Goal: Navigation & Orientation: Find specific page/section

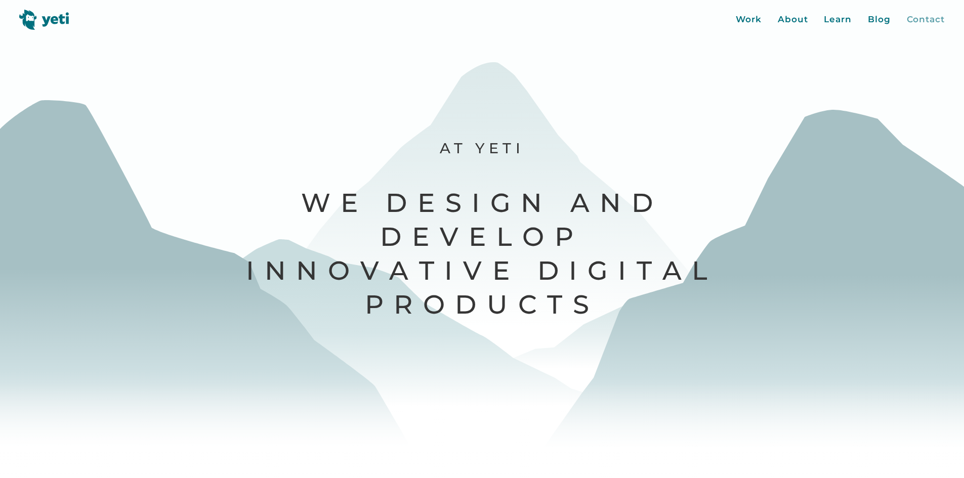
click at [933, 18] on div "Contact" at bounding box center [926, 19] width 38 height 13
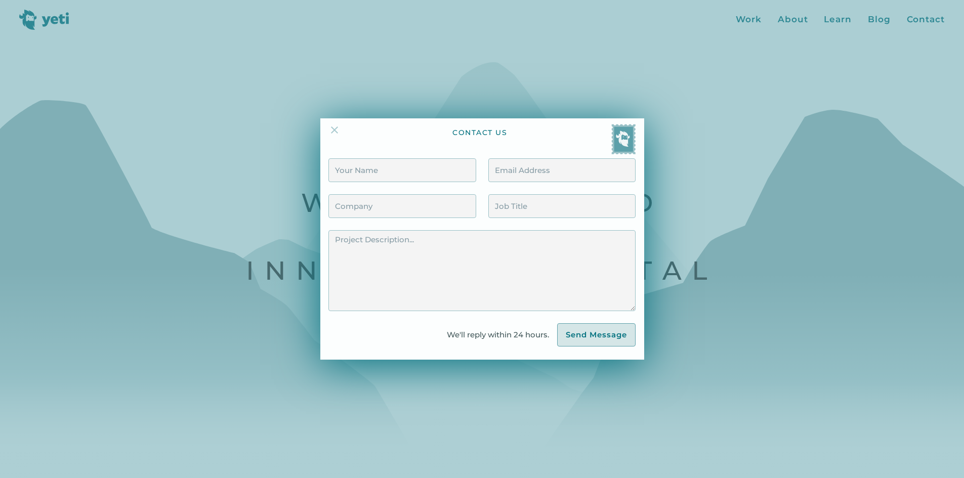
click at [341, 136] on img at bounding box center [334, 130] width 12 height 12
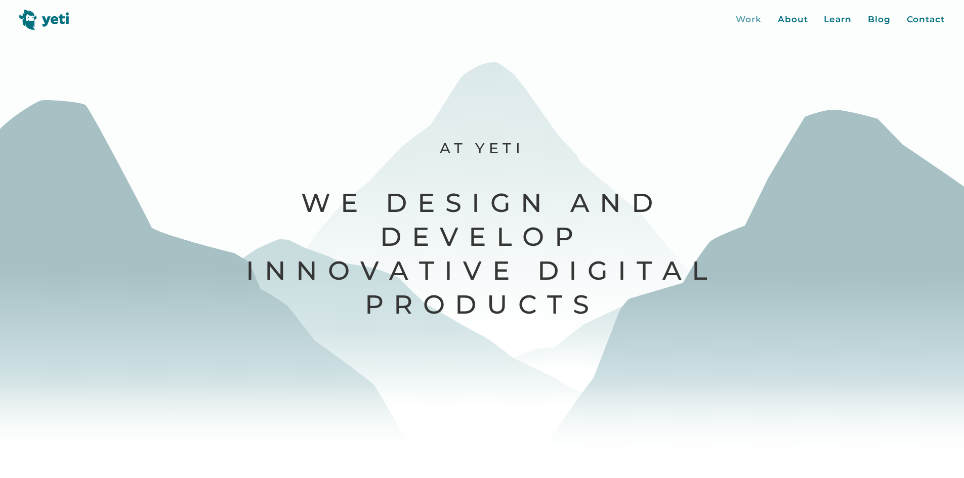
drag, startPoint x: 734, startPoint y: 18, endPoint x: 738, endPoint y: 21, distance: 5.4
click at [734, 19] on header "Work About Learn Blog Contact Close More... Work About Learn Blog Contact Blog …" at bounding box center [482, 15] width 964 height 30
click at [739, 22] on div "Work" at bounding box center [749, 19] width 26 height 13
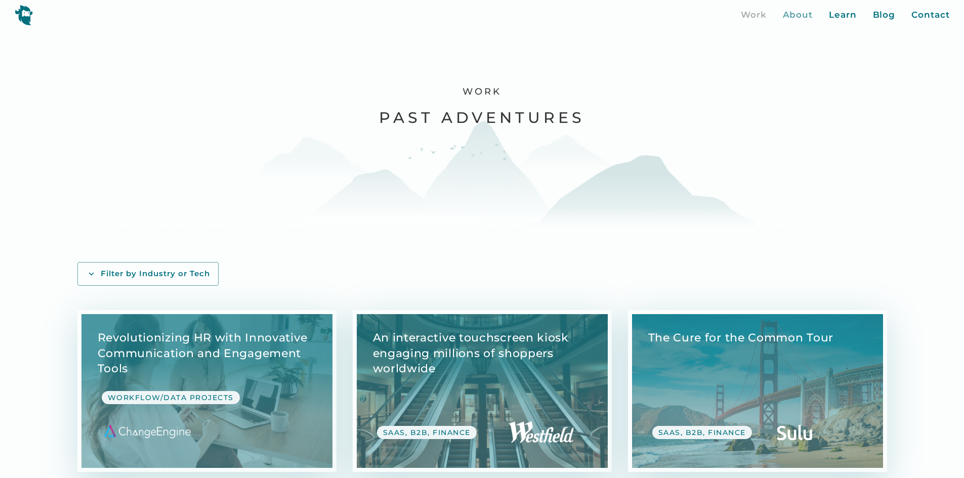
click at [812, 13] on div "About" at bounding box center [798, 15] width 30 height 13
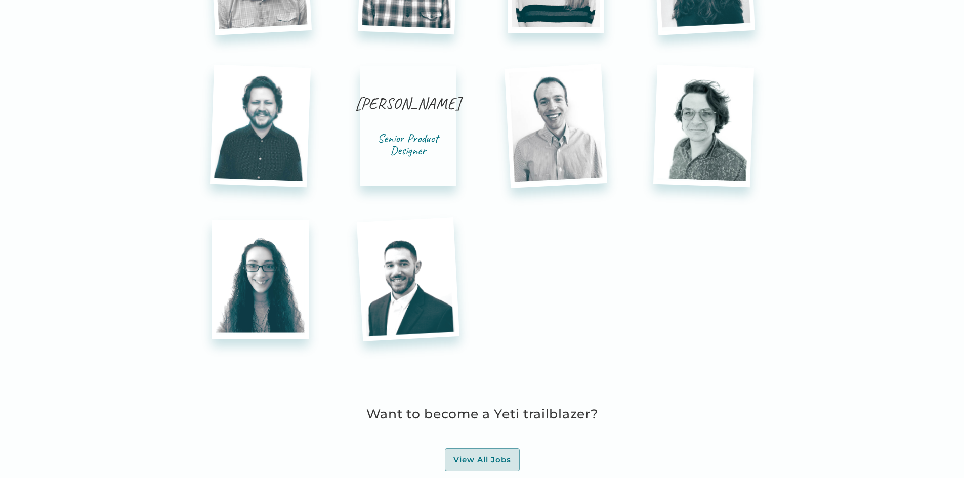
scroll to position [2986, 0]
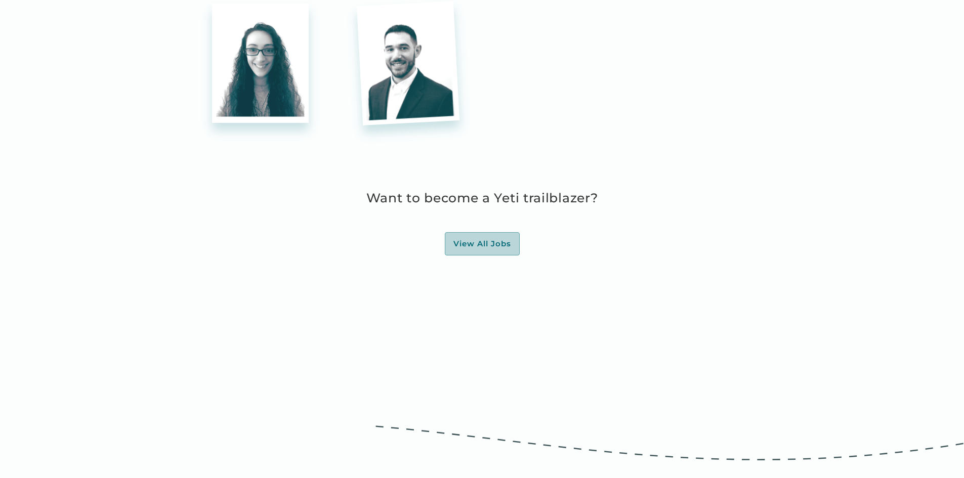
click at [504, 239] on div "View All Jobs" at bounding box center [482, 244] width 58 height 10
